Goal: Find specific page/section: Find specific page/section

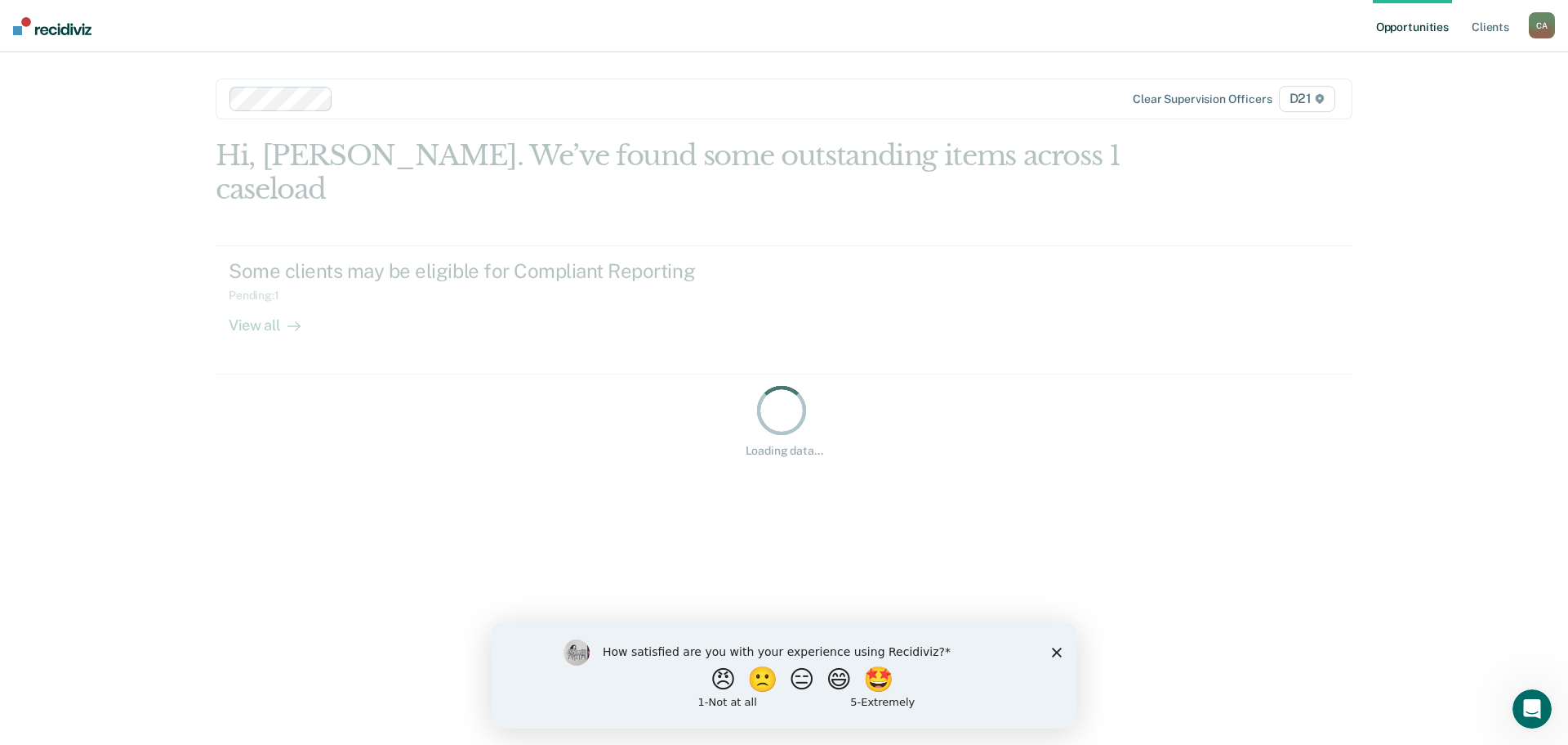
click at [1057, 652] on icon "Close survey" at bounding box center [1057, 652] width 10 height 10
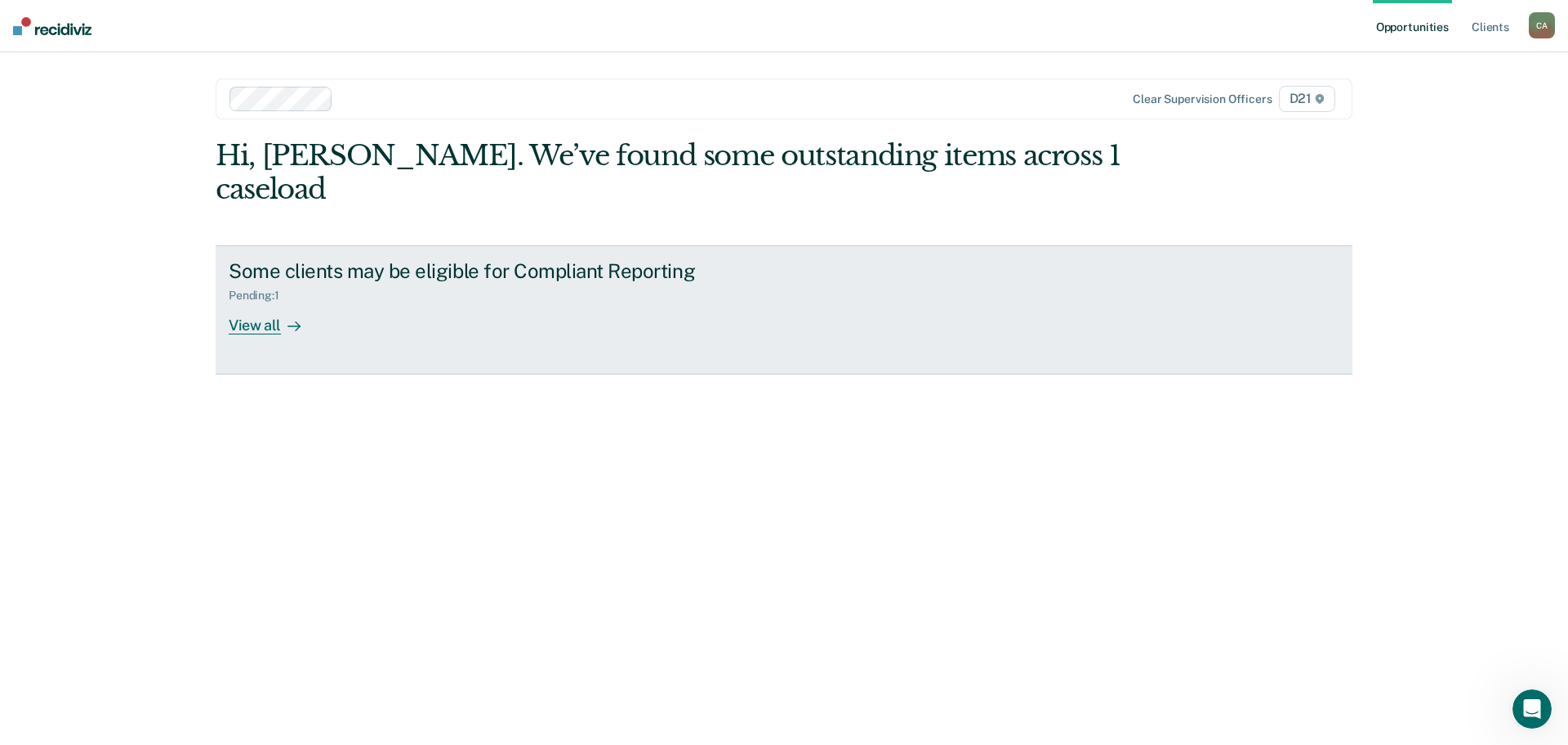
click at [239, 318] on div "View all" at bounding box center [274, 318] width 91 height 32
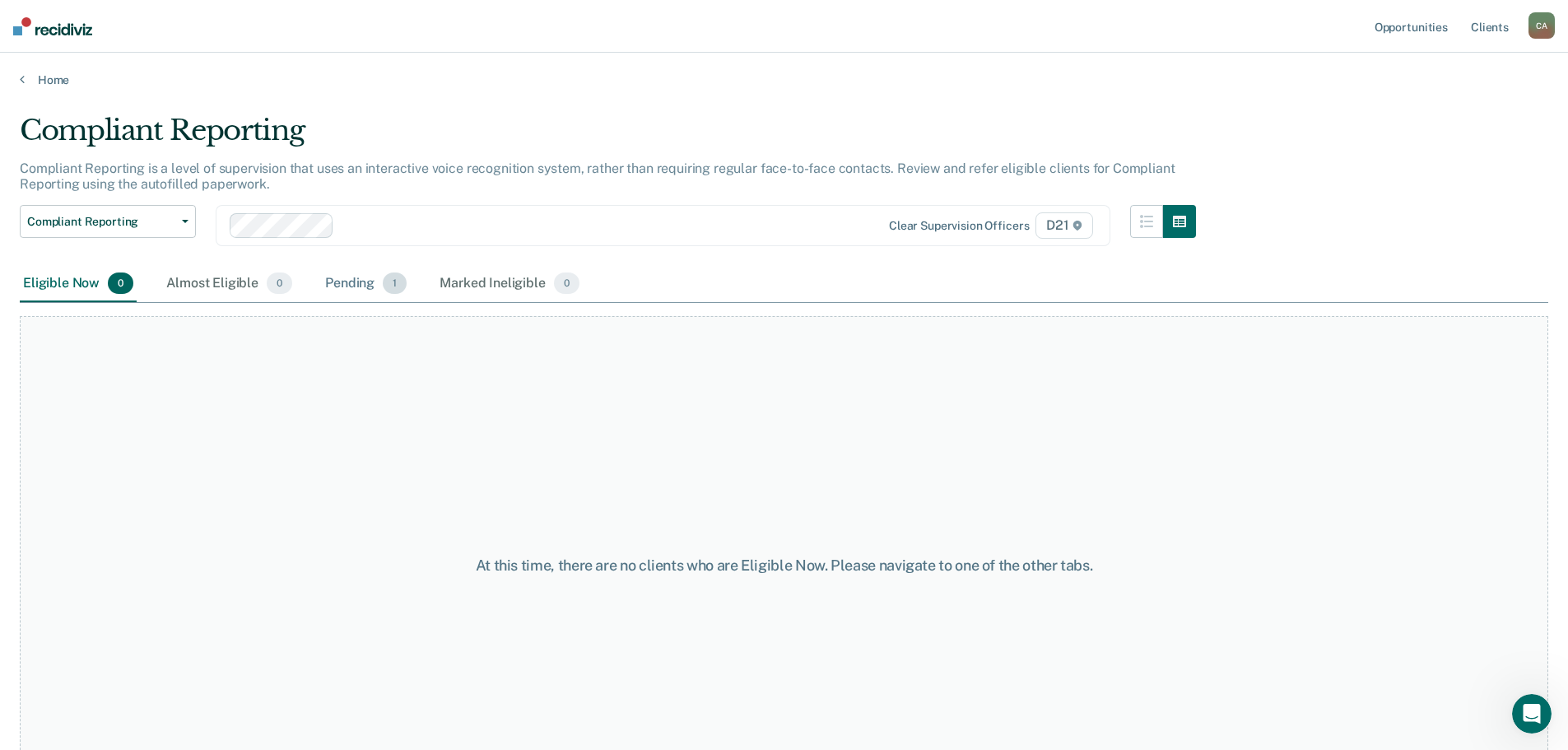
click at [328, 279] on div "Pending 1" at bounding box center [365, 284] width 88 height 36
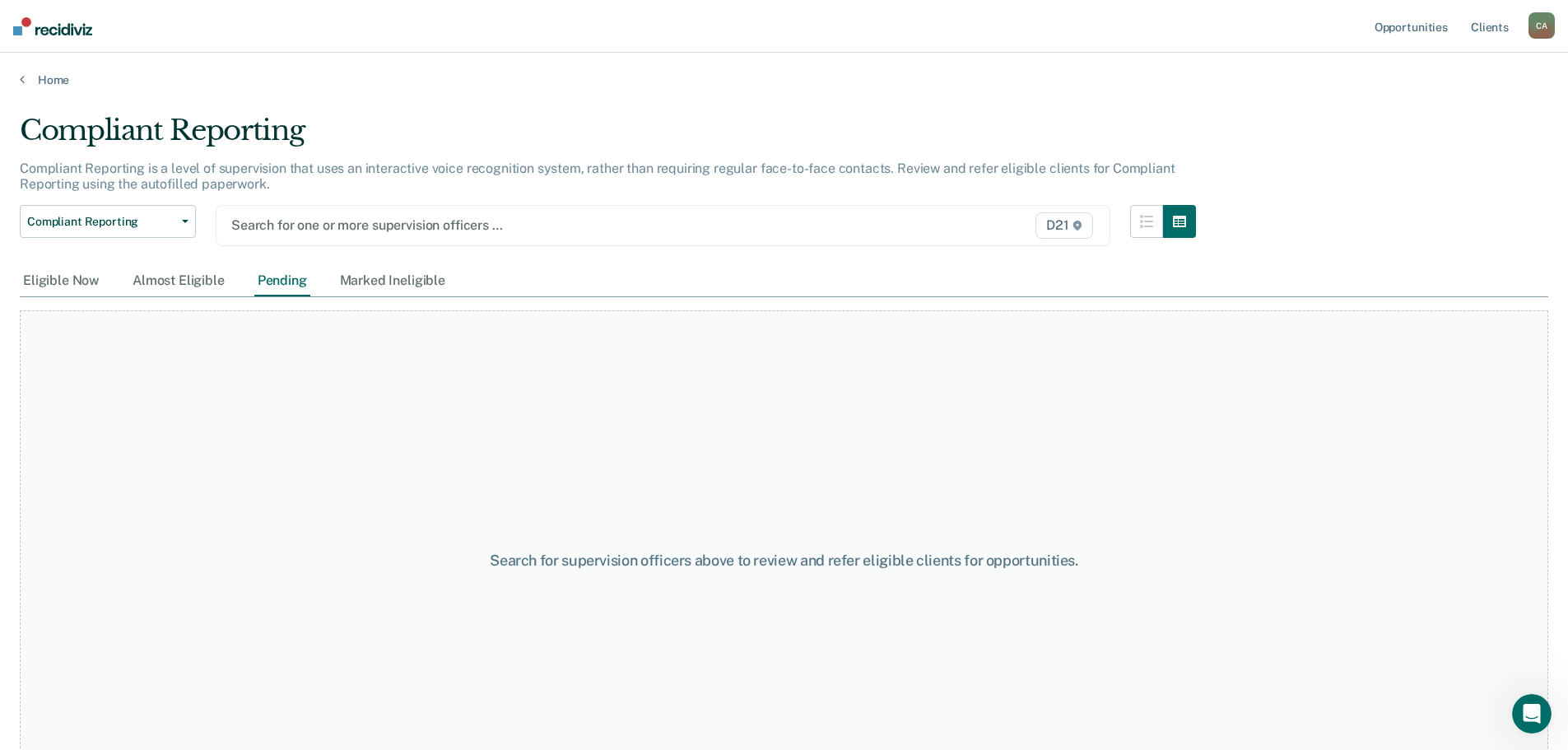
click at [291, 221] on div at bounding box center [532, 225] width 604 height 19
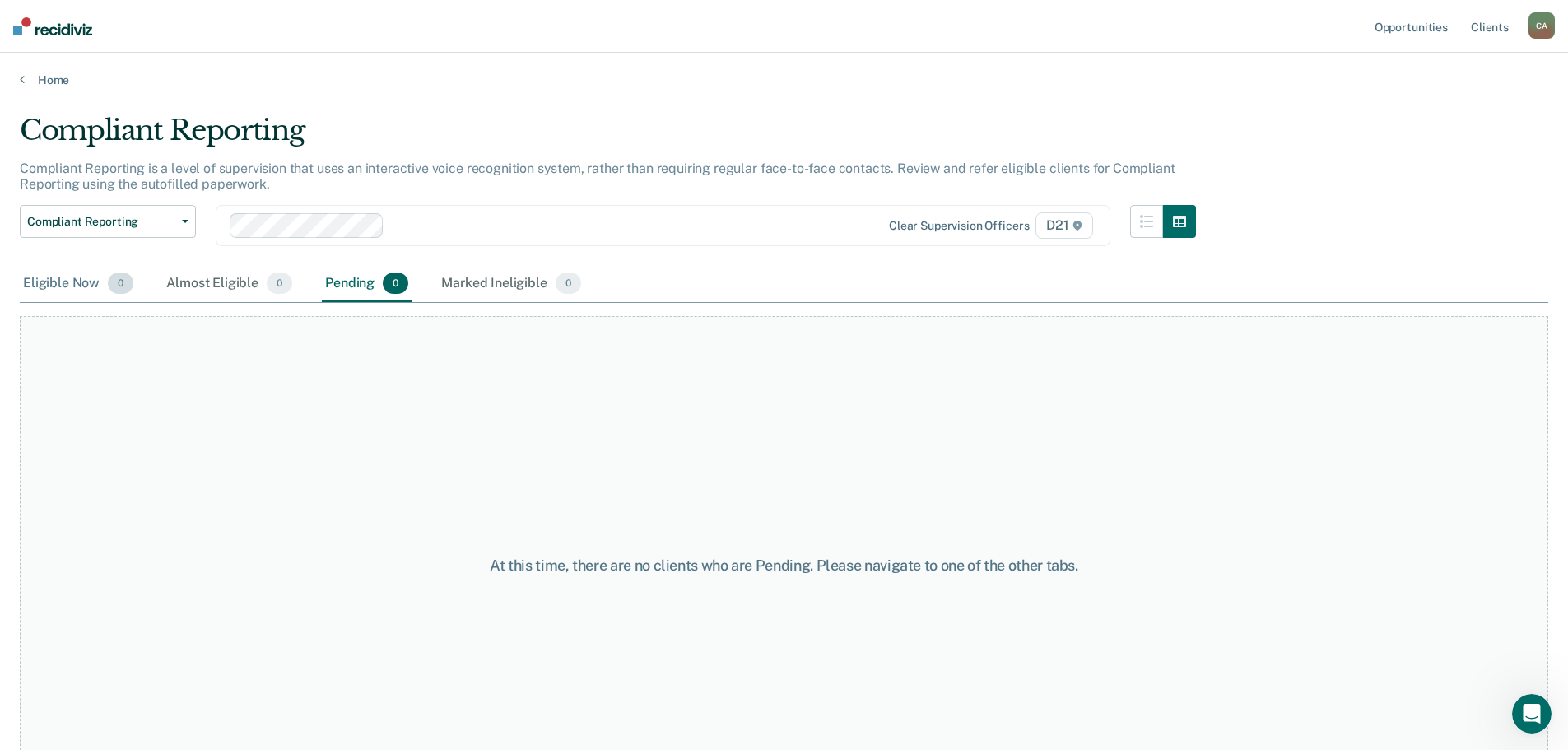
click at [72, 292] on div "Eligible Now 0" at bounding box center [79, 284] width 117 height 36
